Goal: Task Accomplishment & Management: Complete application form

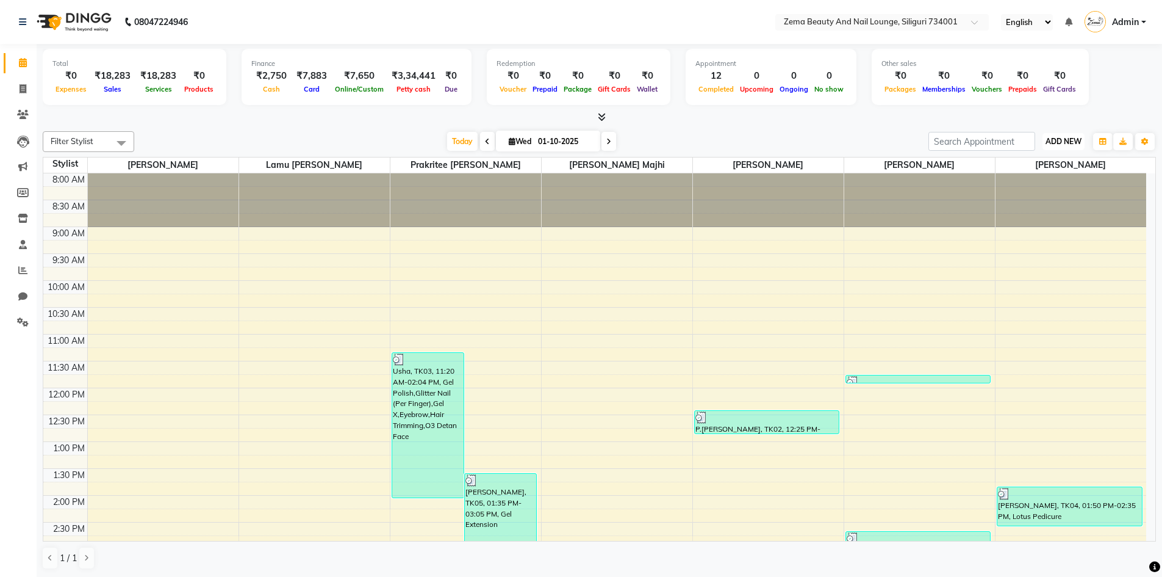
click at [1060, 141] on span "ADD NEW" at bounding box center [1064, 141] width 36 height 9
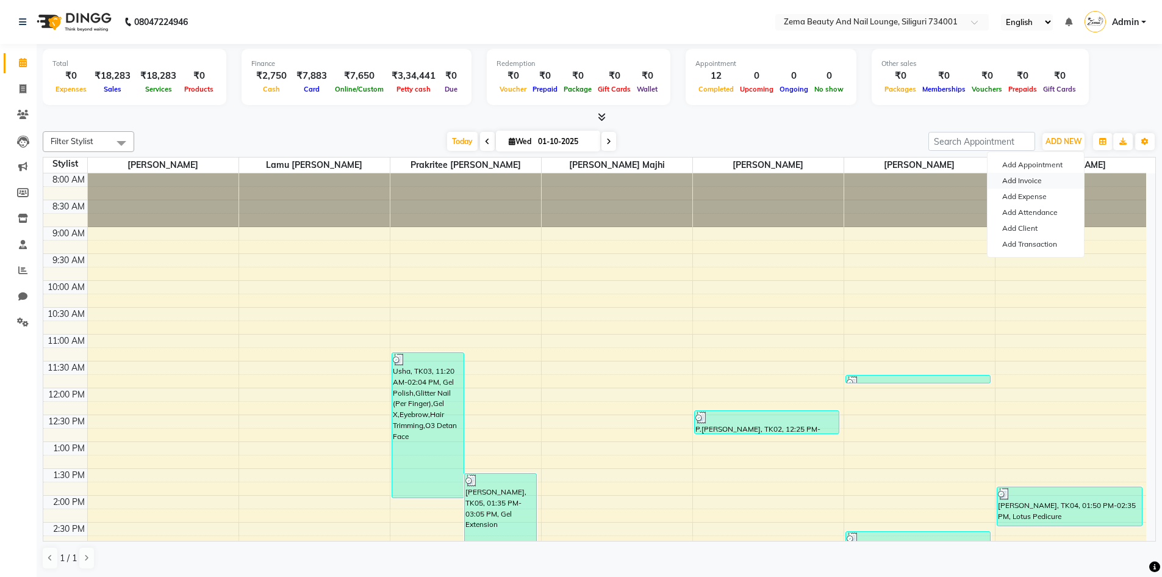
click at [1043, 181] on link "Add Invoice" at bounding box center [1036, 181] width 96 height 16
select select "service"
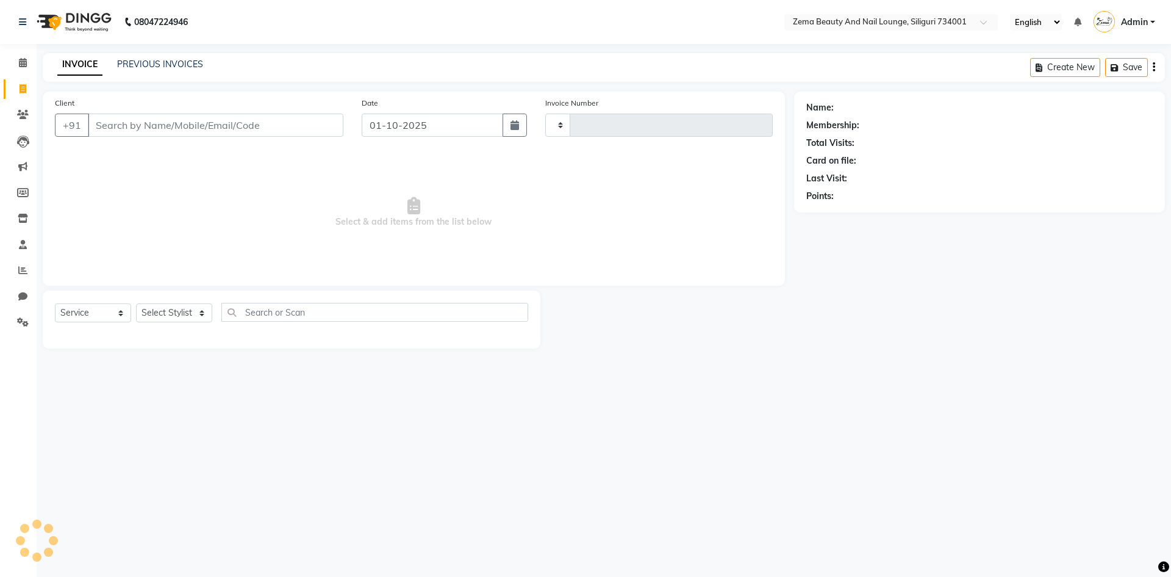
type input "0389"
select select "8045"
click at [188, 320] on select "Select Stylist Khusi Mahato Lamu [PERSON_NAME] Prakritee [PERSON_NAME][GEOGRAPH…" at bounding box center [177, 312] width 82 height 19
select select "75893"
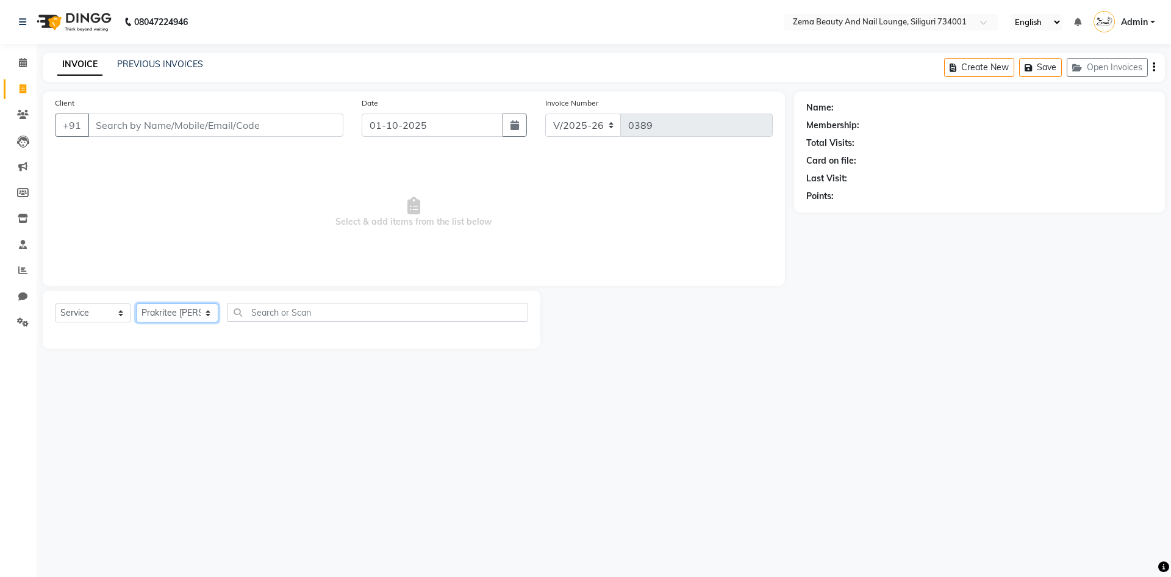
click at [136, 303] on select "Select Stylist Khusi Mahato Lamu [PERSON_NAME] Prakritee [PERSON_NAME][GEOGRAPH…" at bounding box center [177, 312] width 82 height 19
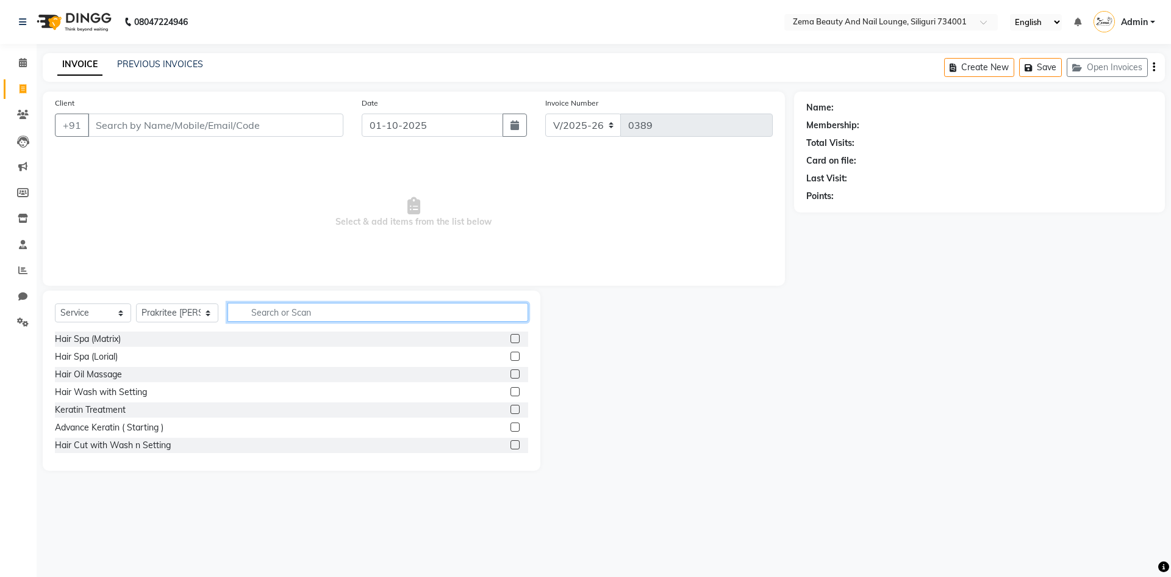
click at [290, 315] on input "text" at bounding box center [378, 312] width 301 height 19
type input "eye"
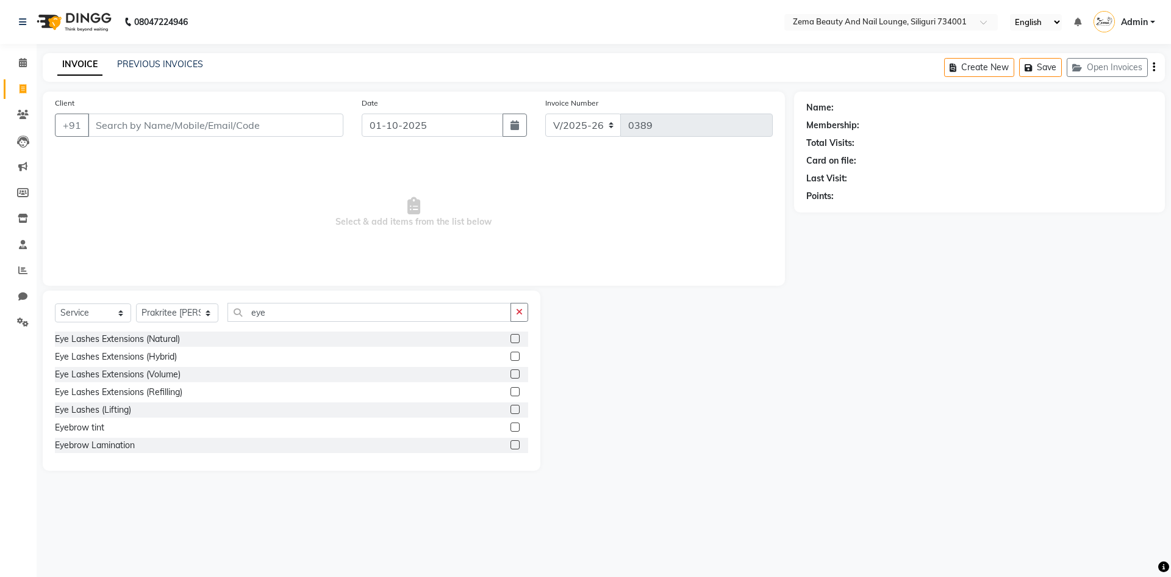
click at [511, 374] on label at bounding box center [515, 373] width 9 height 9
click at [511, 374] on input "checkbox" at bounding box center [515, 374] width 8 height 8
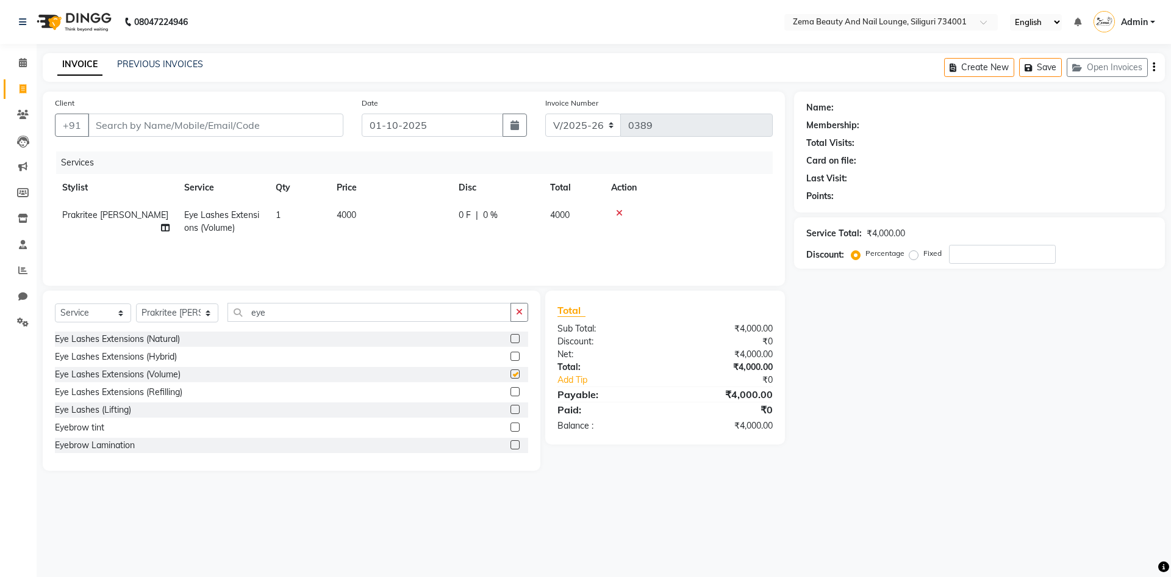
checkbox input "false"
click at [511, 354] on label at bounding box center [515, 355] width 9 height 9
click at [511, 354] on input "checkbox" at bounding box center [515, 357] width 8 height 8
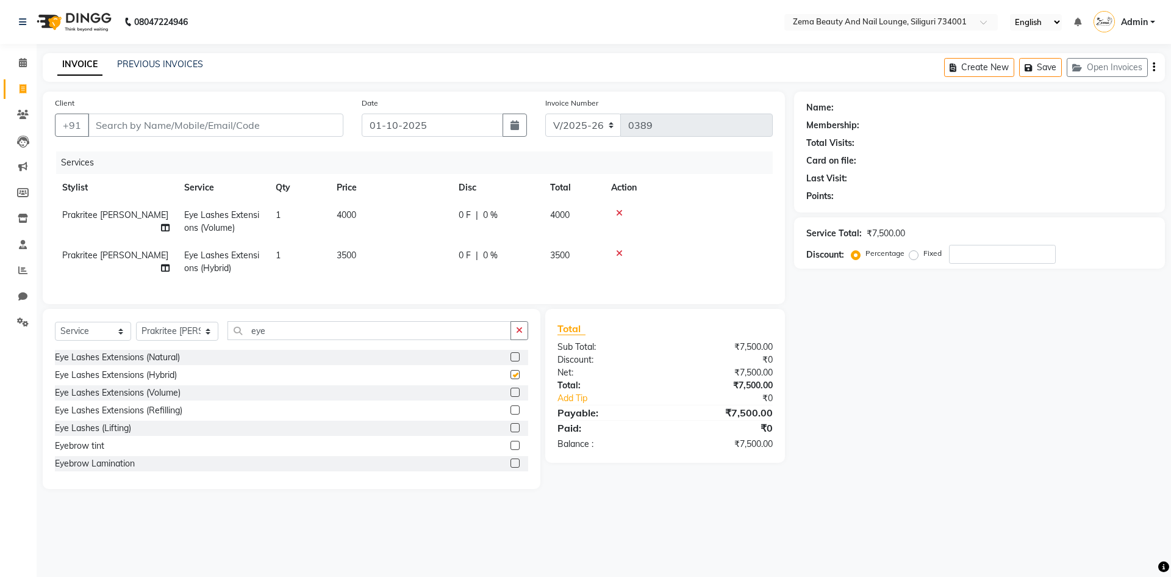
checkbox input "false"
click at [618, 210] on icon at bounding box center [619, 213] width 7 height 9
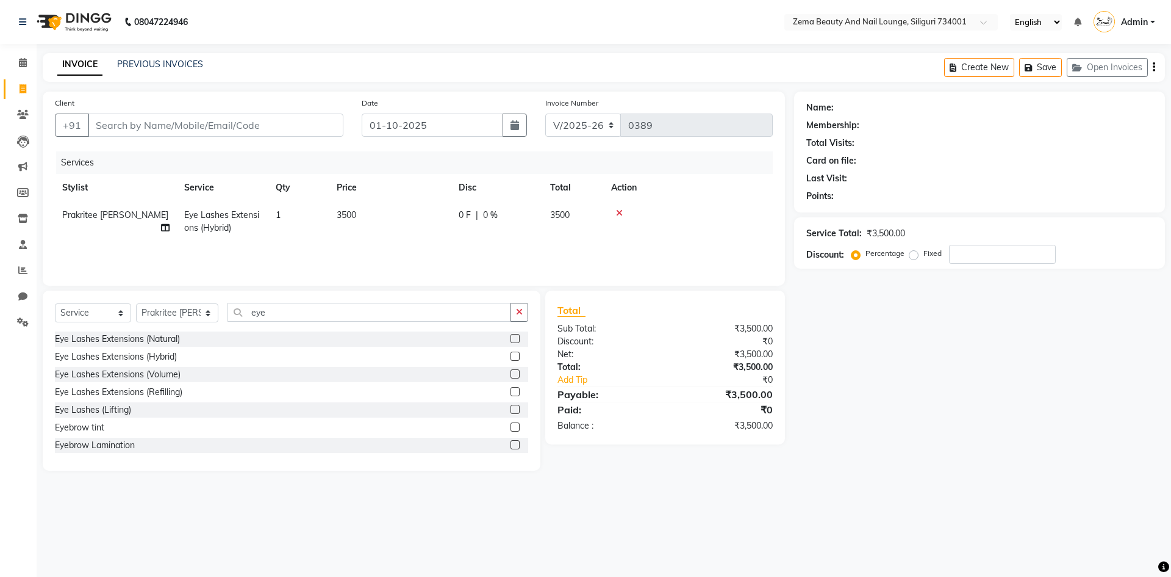
click at [511, 339] on label at bounding box center [515, 338] width 9 height 9
click at [511, 339] on input "checkbox" at bounding box center [515, 339] width 8 height 8
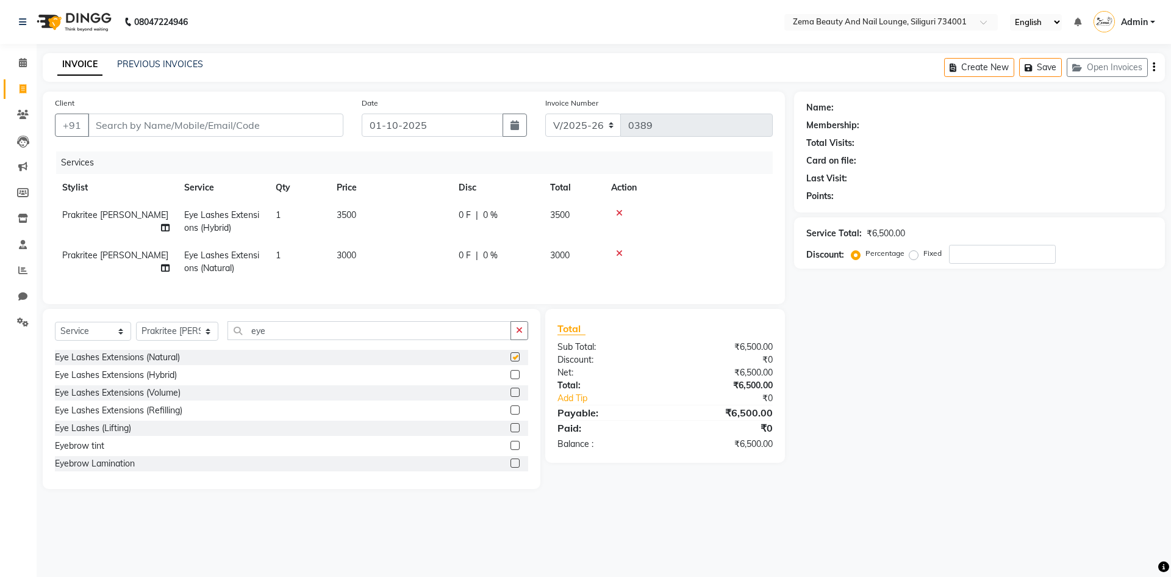
checkbox input "false"
click at [619, 210] on icon at bounding box center [619, 213] width 7 height 9
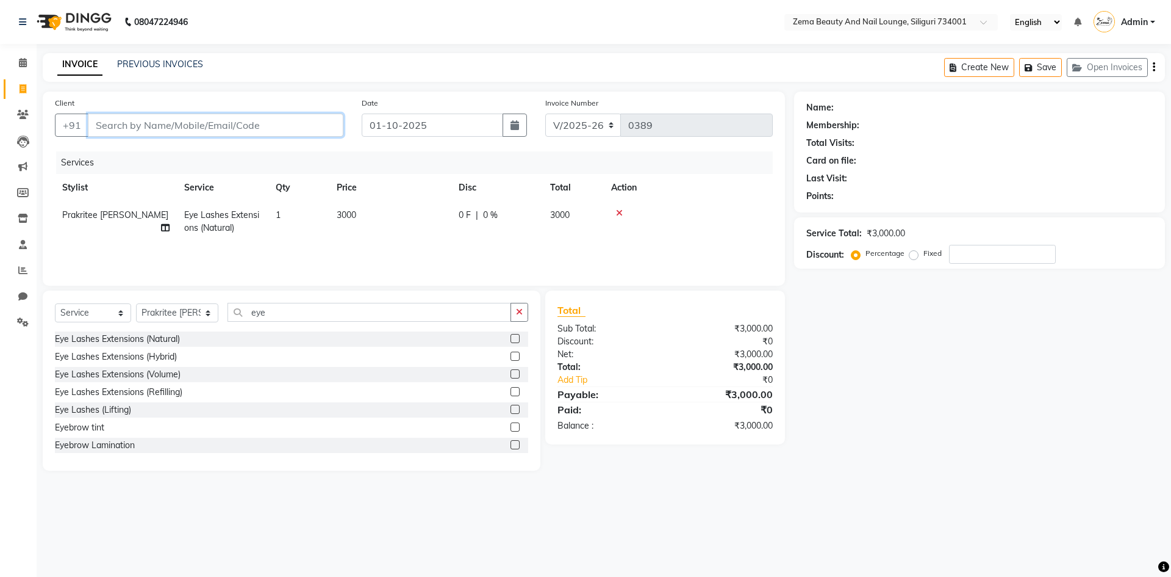
click at [302, 126] on input "Client" at bounding box center [216, 124] width 256 height 23
click at [203, 128] on input "Client" at bounding box center [216, 124] width 256 height 23
type input "6"
type input "0"
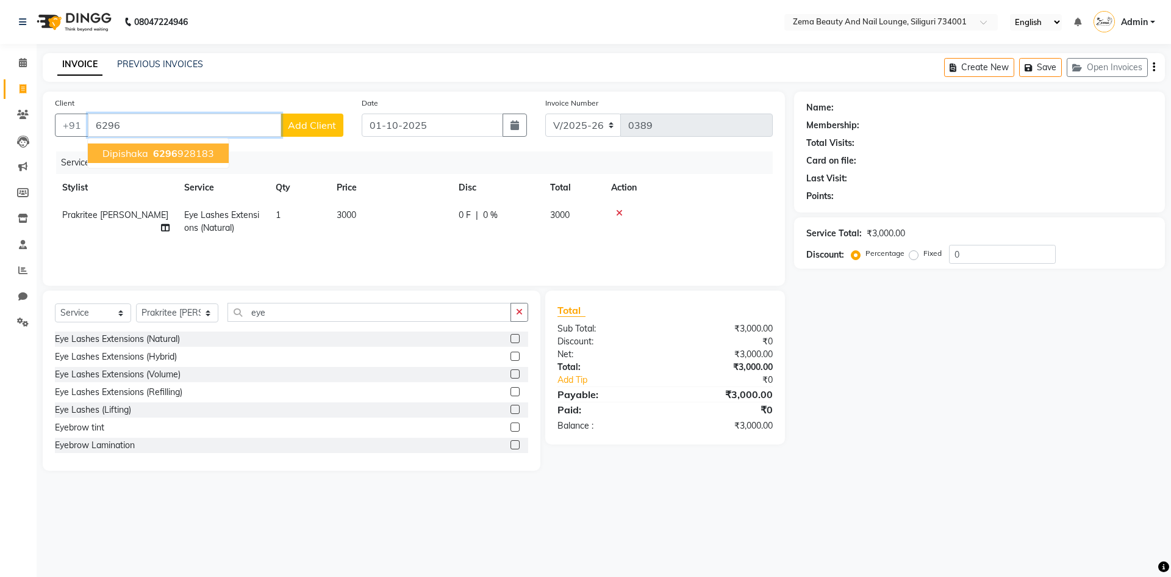
click at [208, 156] on ngb-highlight "6296 928183" at bounding box center [182, 153] width 63 height 12
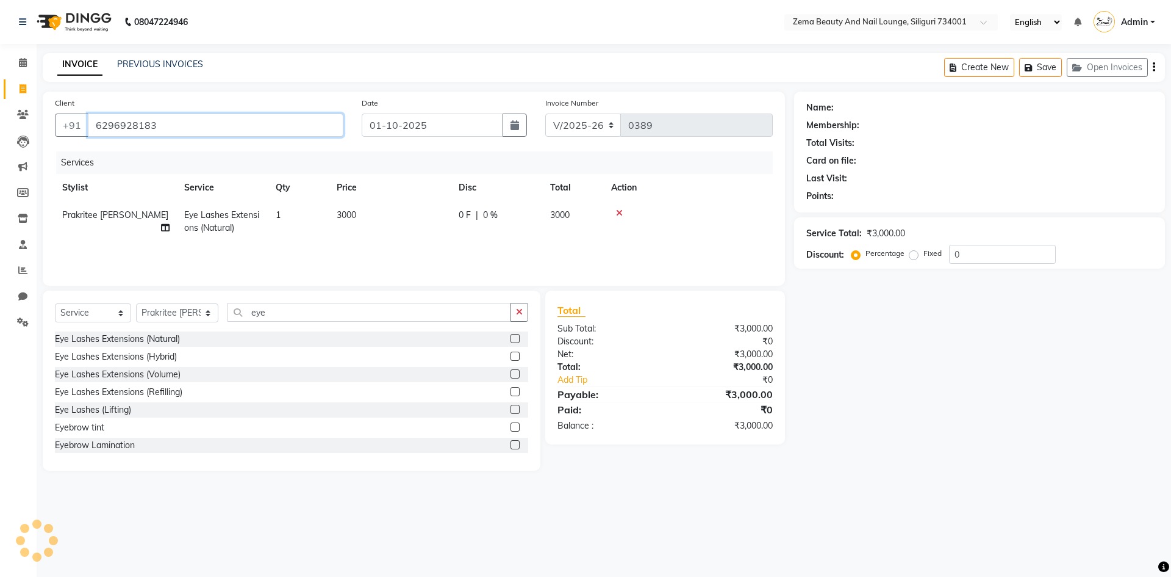
type input "6296928183"
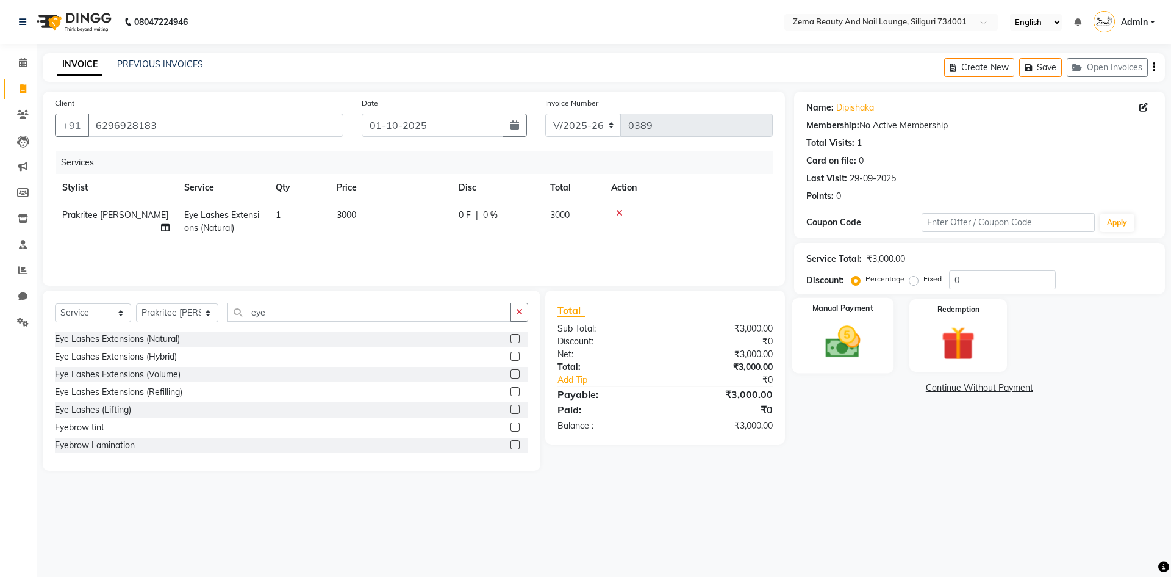
click at [872, 367] on div "Manual Payment" at bounding box center [842, 335] width 101 height 75
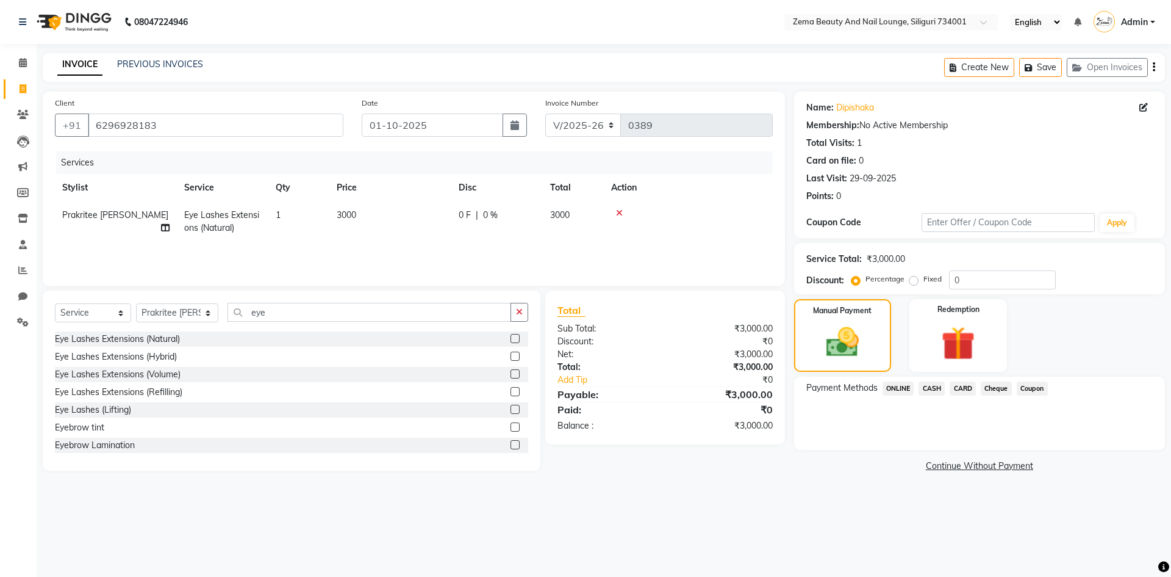
click at [896, 384] on span "ONLINE" at bounding box center [899, 388] width 32 height 14
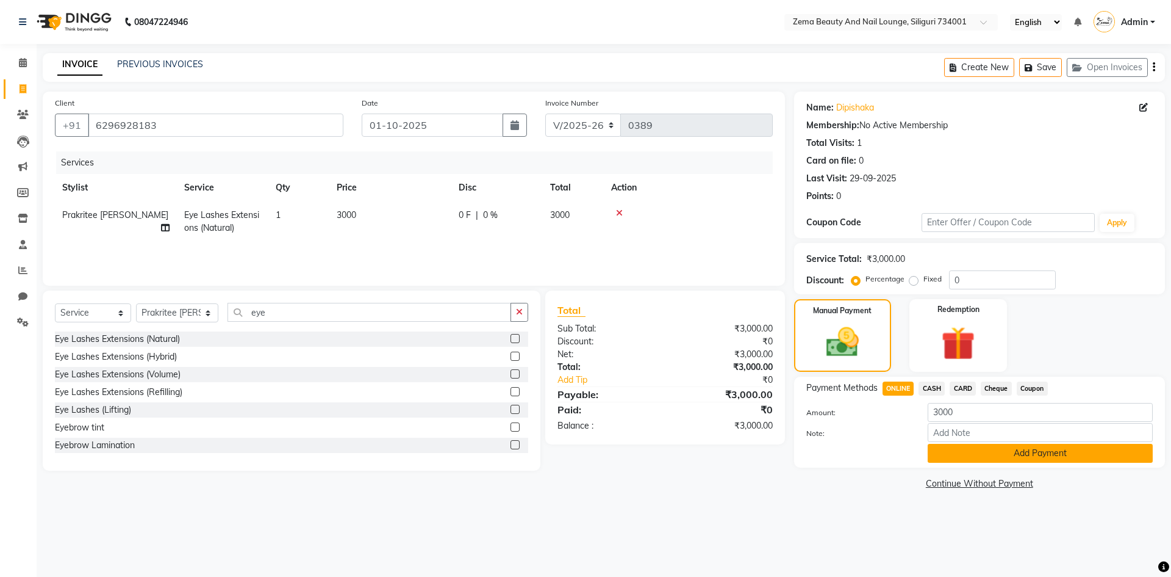
click at [971, 453] on button "Add Payment" at bounding box center [1040, 453] width 225 height 19
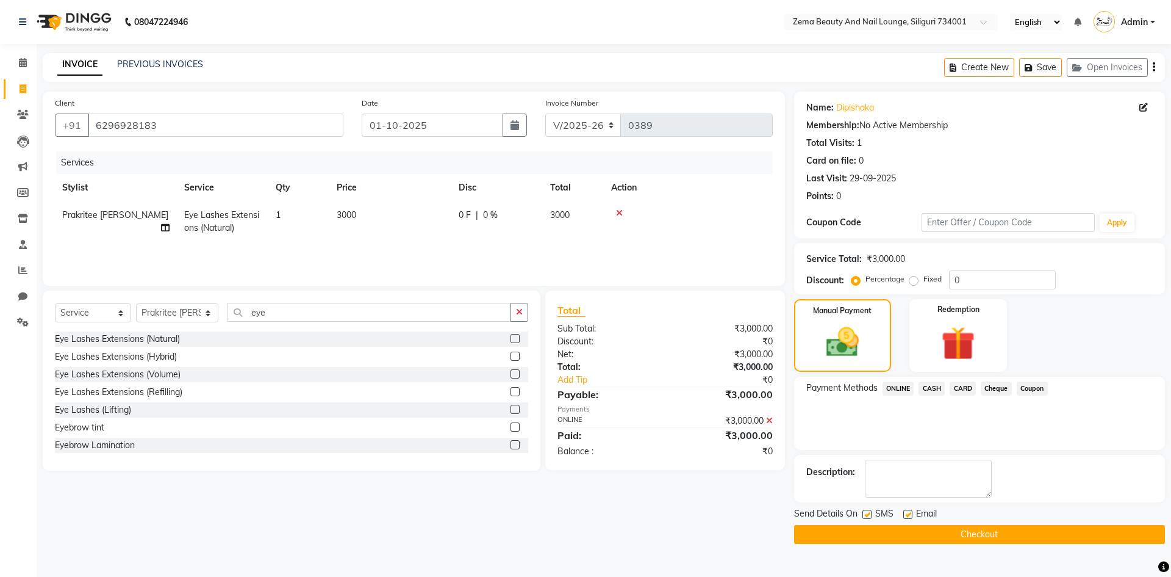
click at [1001, 534] on button "Checkout" at bounding box center [979, 534] width 371 height 19
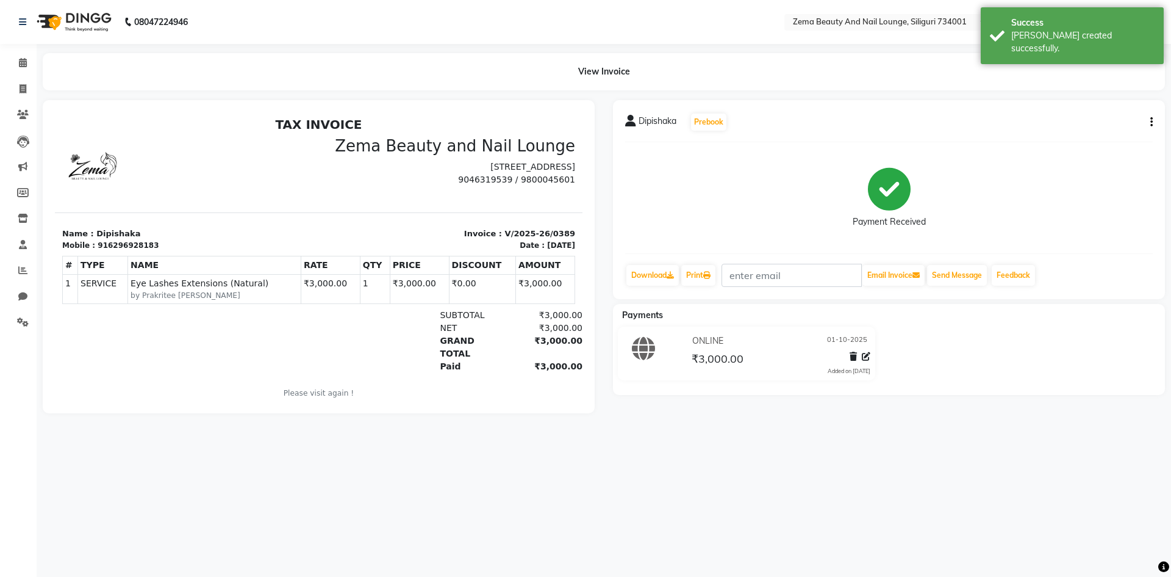
select select "service"
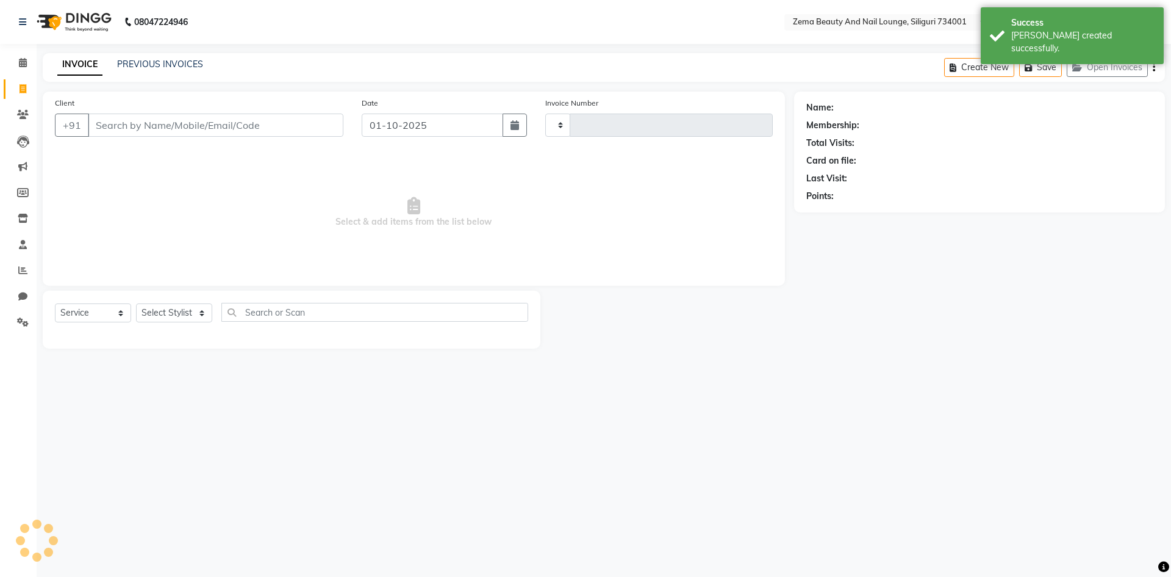
type input "0390"
select select "8045"
